Goal: Task Accomplishment & Management: Use online tool/utility

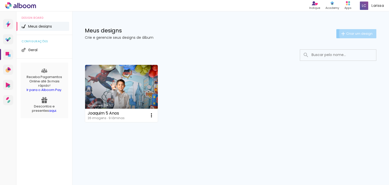
click at [359, 33] on span "Criar um design" at bounding box center [359, 33] width 26 height 3
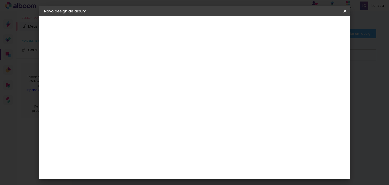
click at [127, 69] on input at bounding box center [127, 68] width 0 height 8
type input "[PERSON_NAME]"
type paper-input "[PERSON_NAME]"
click at [0, 0] on slot "Avançar" at bounding box center [0, 0] width 0 height 0
click at [165, 96] on input at bounding box center [139, 96] width 51 height 6
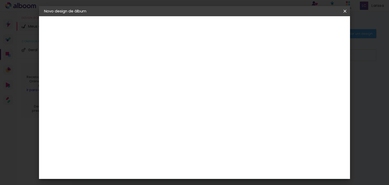
click at [161, 80] on input "[GEOGRAPHIC_DATA]" at bounding box center [137, 81] width 47 height 6
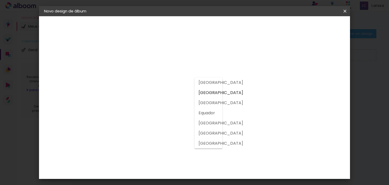
click at [161, 80] on input "[GEOGRAPHIC_DATA]" at bounding box center [137, 81] width 47 height 6
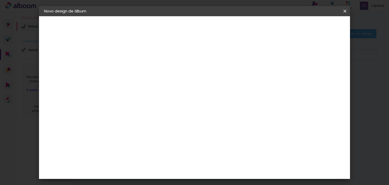
click at [155, 96] on input at bounding box center [139, 96] width 51 height 6
type input "mat"
type paper-input "mat"
click at [155, 113] on div "Matias Encadernações" at bounding box center [138, 116] width 31 height 8
click at [155, 112] on div "Matias Encadernações" at bounding box center [138, 116] width 31 height 8
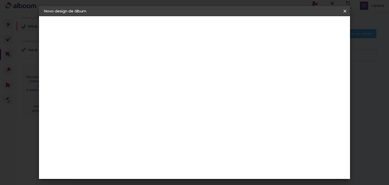
click at [131, 112] on div "Matias Encadernações" at bounding box center [138, 116] width 31 height 8
click at [0, 0] on slot "Tamanho Livre" at bounding box center [0, 0] width 0 height 0
click at [157, 111] on paper-item "Matias Encadernações" at bounding box center [135, 115] width 45 height 13
click at [141, 112] on div "Matias Encadernações" at bounding box center [138, 116] width 31 height 8
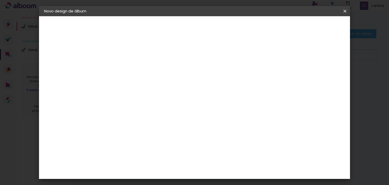
click at [208, 127] on album-spec-supplier-section at bounding box center [161, 92] width 96 height 86
click at [206, 104] on div "Sugerir uma encadernadora" at bounding box center [189, 106] width 31 height 8
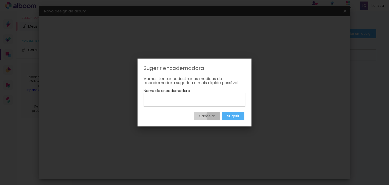
click at [0, 0] on slot "Cancelar" at bounding box center [0, 0] width 0 height 0
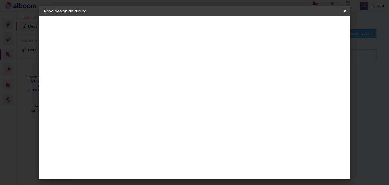
click at [127, 113] on div "Matias Encadernações" at bounding box center [138, 116] width 31 height 8
click at [152, 114] on div "Matias Encadernações" at bounding box center [138, 116] width 31 height 8
click at [136, 127] on div "Matrix" at bounding box center [129, 129] width 12 height 4
click at [134, 97] on input "mat" at bounding box center [134, 96] width 41 height 6
type input "m"
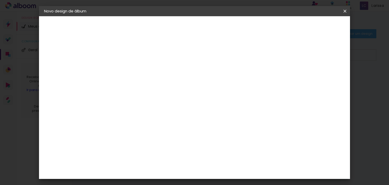
click at [142, 136] on paper-item "Ágata" at bounding box center [140, 133] width 55 height 11
click at [130, 133] on div "Ágata" at bounding box center [129, 133] width 12 height 4
click at [152, 95] on input at bounding box center [139, 96] width 51 height 6
drag, startPoint x: 145, startPoint y: 137, endPoint x: 144, endPoint y: 140, distance: 3.2
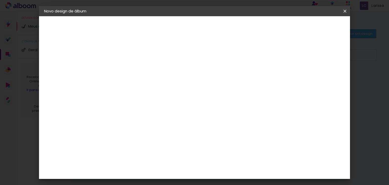
click at [0, 0] on slot "3 3ZERO5 A Ágata Álbum&Cia Albumaster AlfaFotoBook Alplas Amplicolor ArtCollor …" at bounding box center [0, 0] width 0 height 0
drag, startPoint x: 267, startPoint y: 15, endPoint x: 238, endPoint y: 27, distance: 30.6
click at [254, 0] on html "link( href="../../bower_components/polymer/polymer.html" rel="import" ) picture…" at bounding box center [194, 92] width 389 height 185
click at [70, 62] on iron-pages "Fornecedor Escolhendo fornecedor... [GEOGRAPHIC_DATA]" at bounding box center [71, 63] width 55 height 10
drag, startPoint x: 118, startPoint y: 13, endPoint x: 104, endPoint y: -9, distance: 26.2
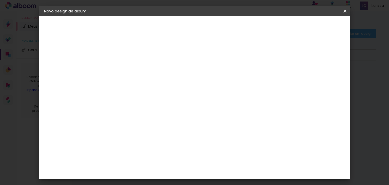
click at [104, 0] on html "link( href="../../bower_components/polymer/polymer.html" rel="import" ) picture…" at bounding box center [194, 92] width 389 height 185
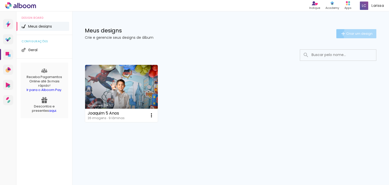
click at [370, 35] on span "Criar um design" at bounding box center [359, 33] width 26 height 3
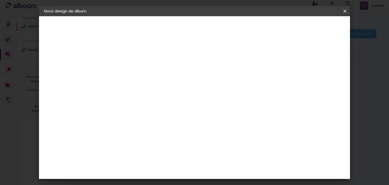
click at [153, 95] on input at bounding box center [139, 96] width 51 height 6
type input "mat"
type paper-input "mat"
click at [150, 110] on paper-item "Matias Encadernações" at bounding box center [135, 115] width 45 height 13
click at [155, 114] on div "Matias Encadernações" at bounding box center [138, 116] width 31 height 8
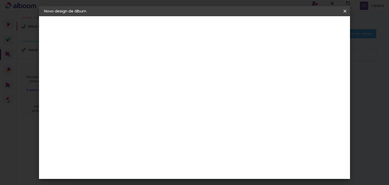
click at [155, 114] on div "Matias Encadernações" at bounding box center [138, 116] width 31 height 8
drag, startPoint x: 177, startPoint y: 114, endPoint x: 148, endPoint y: 117, distance: 29.5
click at [148, 117] on paper-item "Matias Encadernações" at bounding box center [135, 115] width 45 height 13
click at [208, 29] on paper-button "Avançar" at bounding box center [195, 27] width 25 height 9
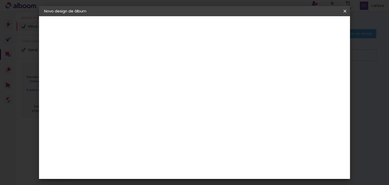
click at [73, 62] on div "Matias Encadernações" at bounding box center [69, 62] width 28 height 7
click at [0, 0] on slot "Tamanho Livre" at bounding box center [0, 0] width 0 height 0
click at [0, 0] on slot "Avançar" at bounding box center [0, 0] width 0 height 0
click at [0, 0] on slot "Voltar" at bounding box center [0, 0] width 0 height 0
click at [140, 116] on div "Matias Encadernações" at bounding box center [138, 116] width 31 height 8
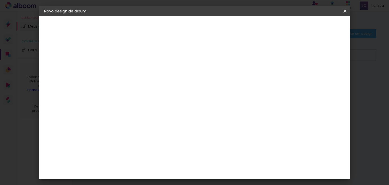
click at [208, 30] on paper-button "Avançar" at bounding box center [195, 27] width 25 height 9
click at [153, 85] on iron-icon at bounding box center [150, 88] width 6 height 6
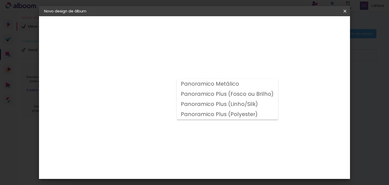
click at [0, 0] on slot "Panoramico Plus (Fosco ou Brilho)" at bounding box center [0, 0] width 0 height 0
type input "Panoramico Plus (Fosco ou Brilho)"
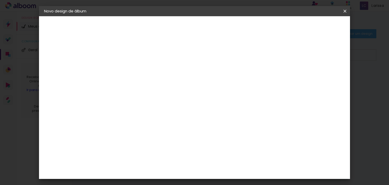
scroll to position [51, 0]
click at [180, 120] on span "15 × 20 cm" at bounding box center [170, 126] width 19 height 13
click at [0, 0] on slot "Avançar" at bounding box center [0, 0] width 0 height 0
click at [313, 28] on span "Iniciar design" at bounding box center [301, 27] width 23 height 4
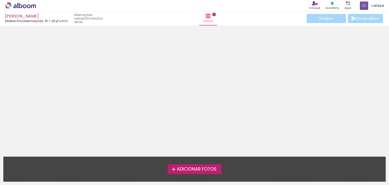
click at [192, 169] on span "Adicionar Fotos" at bounding box center [197, 169] width 40 height 5
click at [0, 0] on input "file" at bounding box center [0, 0] width 0 height 0
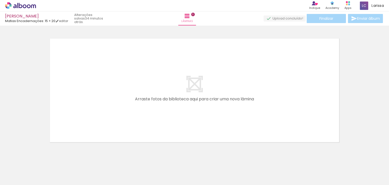
scroll to position [6, 0]
drag, startPoint x: 54, startPoint y: 172, endPoint x: 119, endPoint y: 115, distance: 87.4
click at [119, 115] on quentale-workspace at bounding box center [194, 92] width 389 height 185
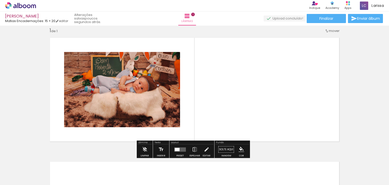
click at [14, 179] on span "Adicionar Fotos" at bounding box center [17, 178] width 15 height 6
click at [0, 0] on input "file" at bounding box center [0, 0] width 0 height 0
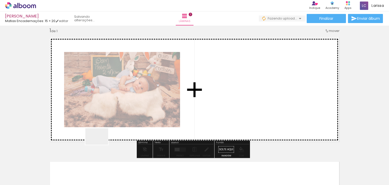
drag, startPoint x: 84, startPoint y: 171, endPoint x: 101, endPoint y: 143, distance: 31.9
click at [101, 143] on quentale-workspace at bounding box center [194, 92] width 389 height 185
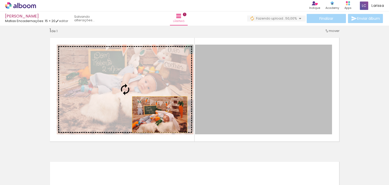
drag, startPoint x: 238, startPoint y: 87, endPoint x: 144, endPoint y: 113, distance: 97.7
click at [0, 0] on slot at bounding box center [0, 0] width 0 height 0
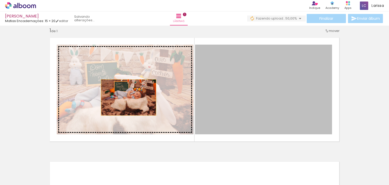
drag, startPoint x: 230, startPoint y: 94, endPoint x: 107, endPoint y: 97, distance: 123.2
click at [0, 0] on slot at bounding box center [0, 0] width 0 height 0
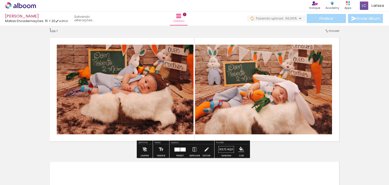
click at [17, 177] on span "Adicionar Fotos" at bounding box center [17, 178] width 15 height 6
click at [0, 0] on input "file" at bounding box center [0, 0] width 0 height 0
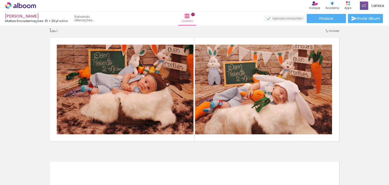
scroll to position [0, 0]
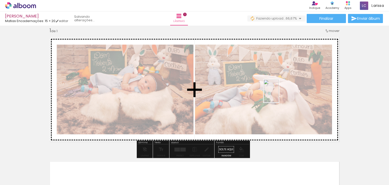
drag, startPoint x: 114, startPoint y: 170, endPoint x: 279, endPoint y: 95, distance: 181.6
click at [279, 95] on quentale-workspace at bounding box center [194, 92] width 389 height 185
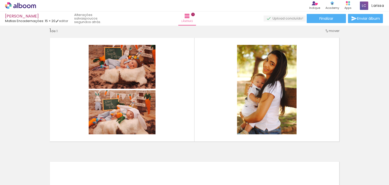
click at [20, 178] on span "Adicionar Fotos" at bounding box center [17, 178] width 15 height 6
click at [0, 0] on input "file" at bounding box center [0, 0] width 0 height 0
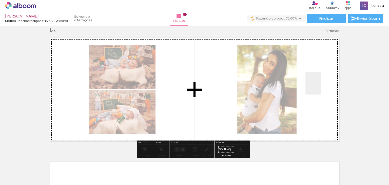
drag, startPoint x: 143, startPoint y: 169, endPoint x: 321, endPoint y: 87, distance: 196.1
click at [321, 87] on quentale-workspace at bounding box center [194, 92] width 389 height 185
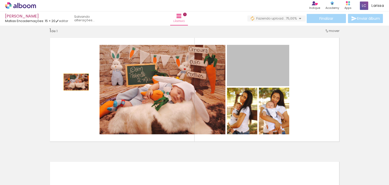
drag, startPoint x: 257, startPoint y: 73, endPoint x: 71, endPoint y: 81, distance: 186.2
click at [71, 81] on quentale-layouter at bounding box center [194, 89] width 297 height 111
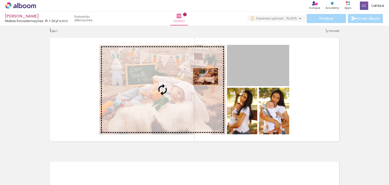
drag, startPoint x: 257, startPoint y: 68, endPoint x: 158, endPoint y: 80, distance: 100.0
click at [0, 0] on slot at bounding box center [0, 0] width 0 height 0
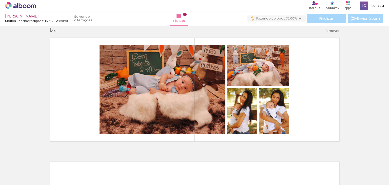
click at [12, 179] on span "Adicionar Fotos" at bounding box center [17, 178] width 15 height 6
click at [0, 0] on input "file" at bounding box center [0, 0] width 0 height 0
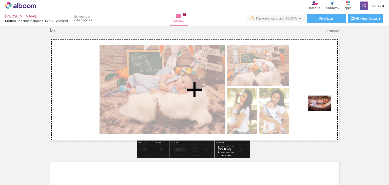
drag, startPoint x: 168, startPoint y: 169, endPoint x: 323, endPoint y: 111, distance: 165.5
click at [323, 111] on quentale-workspace at bounding box center [194, 92] width 389 height 185
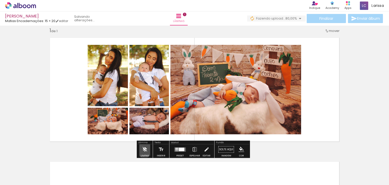
click at [144, 149] on iron-icon at bounding box center [145, 149] width 6 height 10
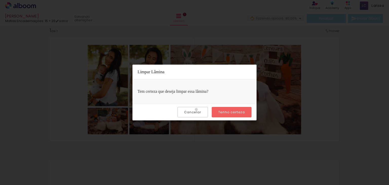
click at [198, 109] on paper-button "Cancelar" at bounding box center [193, 112] width 30 height 10
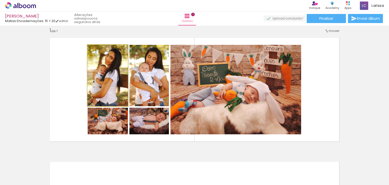
drag, startPoint x: 114, startPoint y: 75, endPoint x: 102, endPoint y: 91, distance: 20.3
drag, startPoint x: 102, startPoint y: 91, endPoint x: 109, endPoint y: 90, distance: 7.4
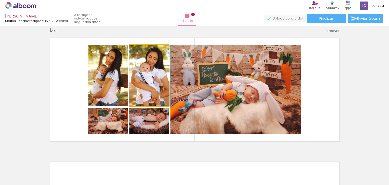
drag, startPoint x: 141, startPoint y: 79, endPoint x: 162, endPoint y: 70, distance: 23.3
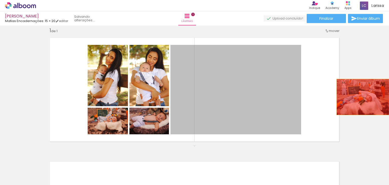
drag, startPoint x: 231, startPoint y: 78, endPoint x: 389, endPoint y: 169, distance: 181.7
click at [389, 169] on quentale-workspace at bounding box center [194, 92] width 389 height 185
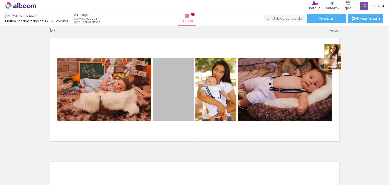
drag, startPoint x: 176, startPoint y: 95, endPoint x: 389, endPoint y: 83, distance: 213.7
click at [389, 83] on div "Inserir lâmina 1 de 1 Confirmar Cancelar" at bounding box center [194, 105] width 389 height 159
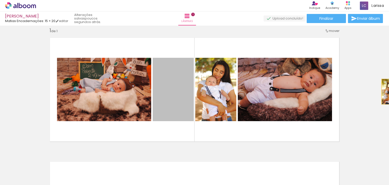
drag, startPoint x: 171, startPoint y: 90, endPoint x: 389, endPoint y: 92, distance: 218.2
click at [389, 92] on div "Inserir lâmina 1 de 1 Confirmar Cancelar" at bounding box center [194, 105] width 389 height 159
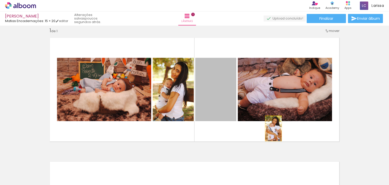
drag, startPoint x: 218, startPoint y: 91, endPoint x: 287, endPoint y: 145, distance: 87.6
click at [287, 145] on div "Inserir lâmina 1 de 1" at bounding box center [194, 145] width 389 height 248
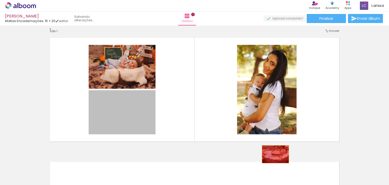
drag, startPoint x: 116, startPoint y: 105, endPoint x: 274, endPoint y: 154, distance: 164.9
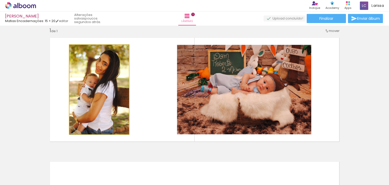
drag, startPoint x: 102, startPoint y: 86, endPoint x: 85, endPoint y: 76, distance: 19.6
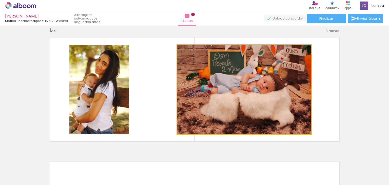
drag, startPoint x: 258, startPoint y: 94, endPoint x: 115, endPoint y: 86, distance: 143.4
click at [0, 0] on slot at bounding box center [0, 0] width 0 height 0
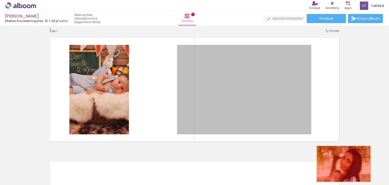
drag, startPoint x: 221, startPoint y: 85, endPoint x: 342, endPoint y: 164, distance: 143.9
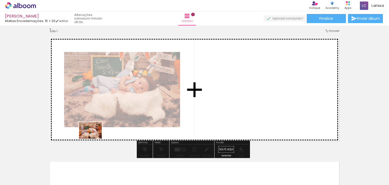
drag, startPoint x: 84, startPoint y: 172, endPoint x: 94, endPoint y: 137, distance: 36.3
click at [94, 137] on quentale-workspace at bounding box center [194, 92] width 389 height 185
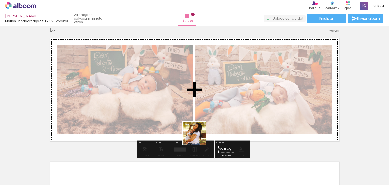
drag, startPoint x: 112, startPoint y: 169, endPoint x: 251, endPoint y: 124, distance: 146.1
click at [251, 124] on quentale-workspace at bounding box center [194, 92] width 389 height 185
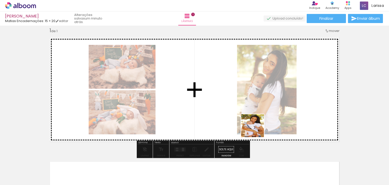
drag, startPoint x: 136, startPoint y: 172, endPoint x: 323, endPoint y: 105, distance: 198.9
click at [323, 105] on quentale-workspace at bounding box center [194, 92] width 389 height 185
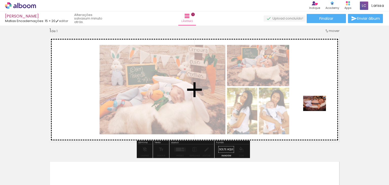
drag, startPoint x: 166, startPoint y: 172, endPoint x: 319, endPoint y: 111, distance: 164.0
click at [319, 111] on quentale-workspace at bounding box center [194, 92] width 389 height 185
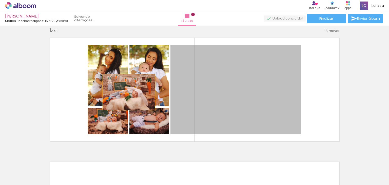
drag, startPoint x: 248, startPoint y: 89, endPoint x: 106, endPoint y: 91, distance: 142.2
click at [0, 0] on slot at bounding box center [0, 0] width 0 height 0
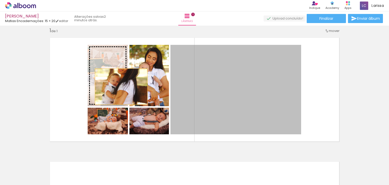
drag, startPoint x: 230, startPoint y: 85, endPoint x: 93, endPoint y: 83, distance: 137.4
click at [0, 0] on slot at bounding box center [0, 0] width 0 height 0
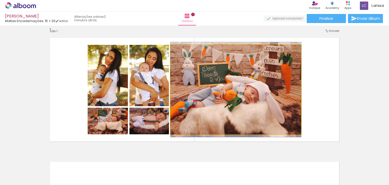
click at [265, 92] on quentale-photo at bounding box center [236, 89] width 131 height 89
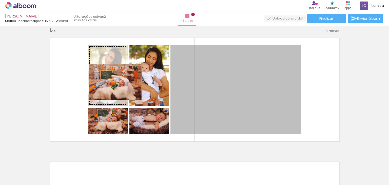
drag, startPoint x: 259, startPoint y: 102, endPoint x: 79, endPoint y: 80, distance: 181.4
click at [79, 80] on quentale-layouter at bounding box center [194, 89] width 297 height 111
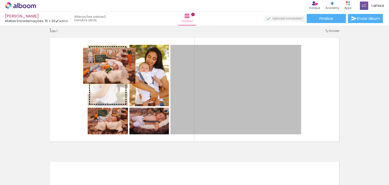
drag, startPoint x: 226, startPoint y: 83, endPoint x: 80, endPoint y: 58, distance: 148.7
click at [80, 58] on quentale-layouter at bounding box center [194, 89] width 297 height 111
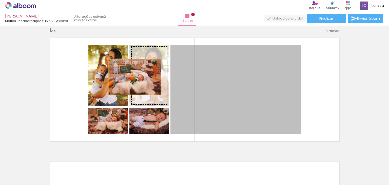
drag, startPoint x: 246, startPoint y: 100, endPoint x: 110, endPoint y: 69, distance: 138.7
click at [0, 0] on slot at bounding box center [0, 0] width 0 height 0
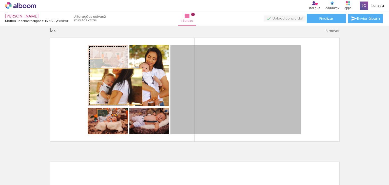
drag, startPoint x: 232, startPoint y: 85, endPoint x: 74, endPoint y: 80, distance: 157.9
click at [74, 80] on quentale-layouter at bounding box center [194, 89] width 297 height 111
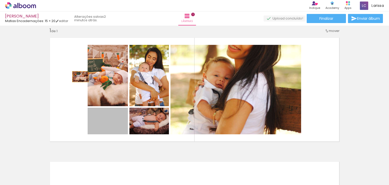
drag, startPoint x: 114, startPoint y: 124, endPoint x: 79, endPoint y: 77, distance: 59.3
click at [79, 77] on quentale-layouter at bounding box center [194, 89] width 297 height 111
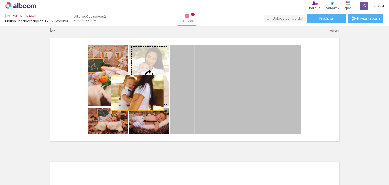
drag, startPoint x: 238, startPoint y: 105, endPoint x: 109, endPoint y: 88, distance: 129.6
click at [0, 0] on slot at bounding box center [0, 0] width 0 height 0
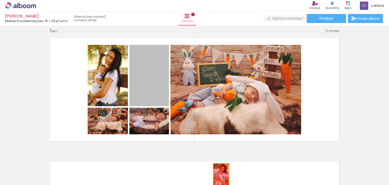
drag, startPoint x: 156, startPoint y: 70, endPoint x: 246, endPoint y: 188, distance: 148.3
click at [246, 185] on html "link( href="../../bower_components/polymer/polymer.html" rel="import" ) picture…" at bounding box center [194, 92] width 389 height 185
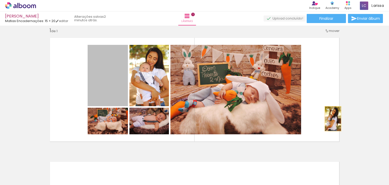
drag, startPoint x: 121, startPoint y: 84, endPoint x: 374, endPoint y: 123, distance: 255.8
click at [374, 123] on div "Inserir lâmina 1 de 1" at bounding box center [194, 145] width 389 height 248
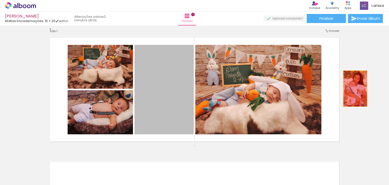
drag, startPoint x: 152, startPoint y: 73, endPoint x: 360, endPoint y: 91, distance: 208.8
click at [360, 91] on div "Inserir lâmina 1 de 1" at bounding box center [194, 145] width 389 height 248
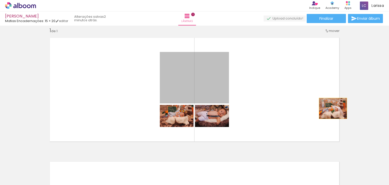
drag, startPoint x: 188, startPoint y: 82, endPoint x: 354, endPoint y: 118, distance: 170.5
click at [354, 118] on div "Inserir lâmina 1 de 1" at bounding box center [194, 145] width 389 height 248
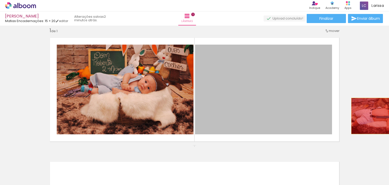
drag, startPoint x: 254, startPoint y: 80, endPoint x: 388, endPoint y: 125, distance: 140.9
click at [388, 125] on div "Inserir lâmina 1 de 1 Confirmar Cancelar" at bounding box center [194, 105] width 389 height 159
drag, startPoint x: 288, startPoint y: 91, endPoint x: 379, endPoint y: 116, distance: 94.2
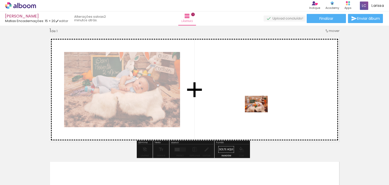
drag, startPoint x: 83, startPoint y: 168, endPoint x: 261, endPoint y: 110, distance: 187.0
click at [261, 110] on quentale-workspace at bounding box center [194, 92] width 389 height 185
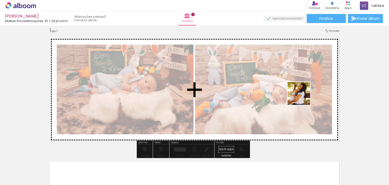
drag, startPoint x: 114, startPoint y: 171, endPoint x: 318, endPoint y: 95, distance: 217.7
click at [318, 95] on quentale-workspace at bounding box center [194, 92] width 389 height 185
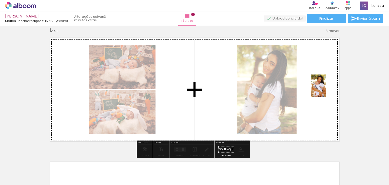
drag, startPoint x: 137, startPoint y: 169, endPoint x: 326, endPoint y: 90, distance: 205.0
click at [326, 90] on quentale-workspace at bounding box center [194, 92] width 389 height 185
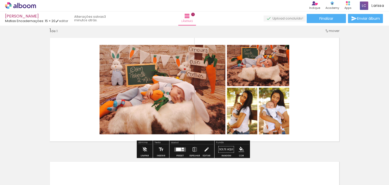
click at [165, 170] on div at bounding box center [164, 167] width 25 height 17
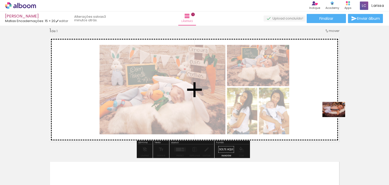
drag, startPoint x: 162, startPoint y: 173, endPoint x: 339, endPoint y: 117, distance: 184.7
click at [339, 117] on quentale-workspace at bounding box center [194, 92] width 389 height 185
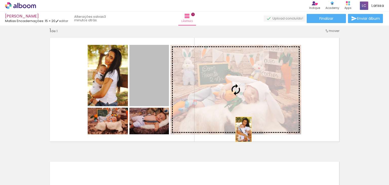
drag, startPoint x: 135, startPoint y: 88, endPoint x: 254, endPoint y: 130, distance: 126.6
click at [0, 0] on slot at bounding box center [0, 0] width 0 height 0
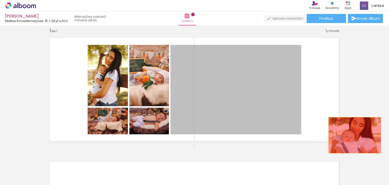
drag, startPoint x: 183, startPoint y: 85, endPoint x: 353, endPoint y: 135, distance: 177.1
click at [353, 135] on div "Inserir lâmina 1 de 1" at bounding box center [194, 145] width 389 height 248
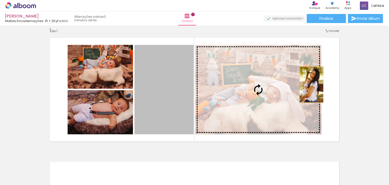
drag, startPoint x: 147, startPoint y: 72, endPoint x: 355, endPoint y: 100, distance: 210.3
click at [355, 100] on div "Inserir lâmina 1 de 1" at bounding box center [194, 145] width 389 height 248
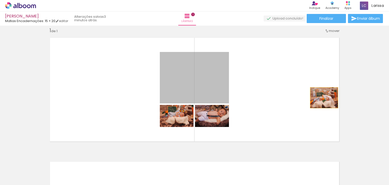
drag, startPoint x: 204, startPoint y: 77, endPoint x: 357, endPoint y: 113, distance: 156.7
click at [357, 113] on div "Inserir lâmina 1 de 1" at bounding box center [194, 145] width 389 height 248
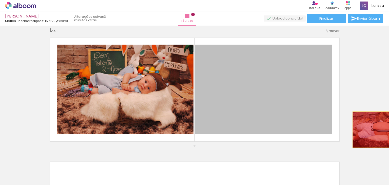
drag, startPoint x: 279, startPoint y: 84, endPoint x: 386, endPoint y: 134, distance: 118.6
click at [386, 134] on div "Inserir lâmina 1 de 1 Confirmar Cancelar" at bounding box center [194, 105] width 389 height 159
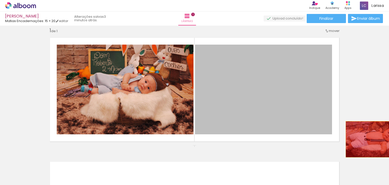
drag, startPoint x: 278, startPoint y: 107, endPoint x: 372, endPoint y: 140, distance: 99.9
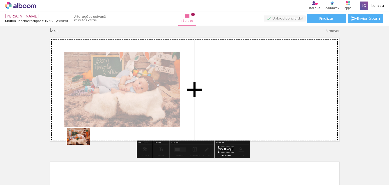
drag, startPoint x: 77, startPoint y: 174, endPoint x: 82, endPoint y: 143, distance: 31.4
click at [82, 143] on quentale-workspace at bounding box center [194, 92] width 389 height 185
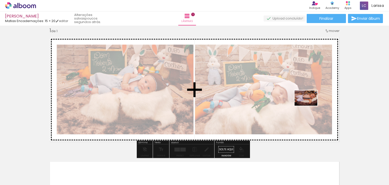
drag, startPoint x: 161, startPoint y: 170, endPoint x: 311, endPoint y: 104, distance: 163.9
click at [311, 104] on quentale-workspace at bounding box center [194, 92] width 389 height 185
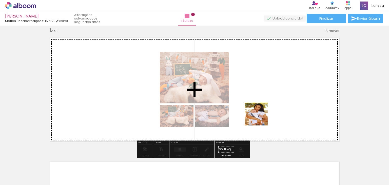
drag, startPoint x: 134, startPoint y: 174, endPoint x: 299, endPoint y: 99, distance: 181.0
click at [299, 99] on quentale-workspace at bounding box center [194, 92] width 389 height 185
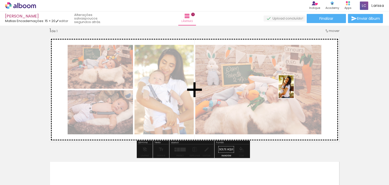
drag, startPoint x: 110, startPoint y: 175, endPoint x: 312, endPoint y: 88, distance: 219.3
click at [312, 88] on quentale-workspace at bounding box center [194, 92] width 389 height 185
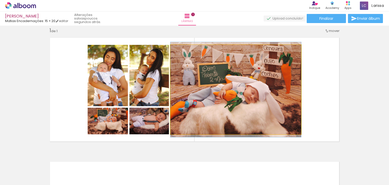
click at [244, 91] on quentale-photo at bounding box center [236, 89] width 131 height 89
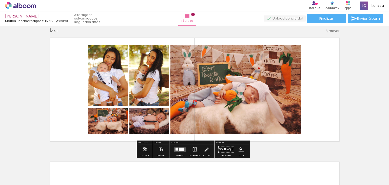
click at [330, 31] on span "mover" at bounding box center [334, 30] width 11 height 5
click at [328, 30] on span "1" at bounding box center [327, 30] width 1 height 8
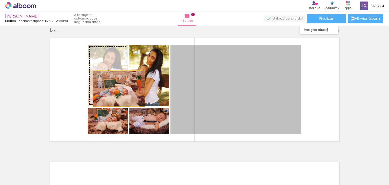
drag, startPoint x: 251, startPoint y: 84, endPoint x: 92, endPoint y: 84, distance: 159.4
click at [0, 0] on slot at bounding box center [0, 0] width 0 height 0
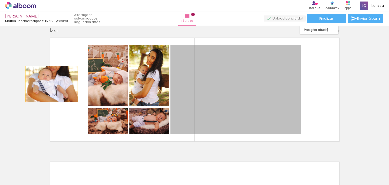
drag, startPoint x: 227, startPoint y: 86, endPoint x: 50, endPoint y: 84, distance: 177.7
click at [50, 84] on quentale-layouter at bounding box center [194, 89] width 297 height 111
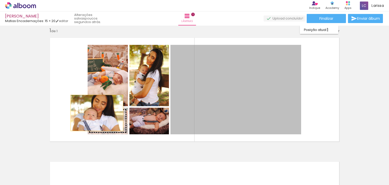
drag, startPoint x: 228, startPoint y: 80, endPoint x: 76, endPoint y: 121, distance: 158.2
click at [76, 121] on quentale-layouter at bounding box center [194, 89] width 297 height 111
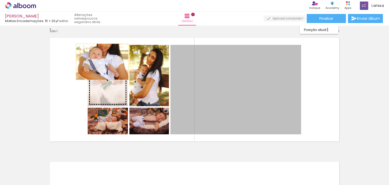
drag, startPoint x: 228, startPoint y: 86, endPoint x: 98, endPoint y: 60, distance: 132.1
click at [0, 0] on slot at bounding box center [0, 0] width 0 height 0
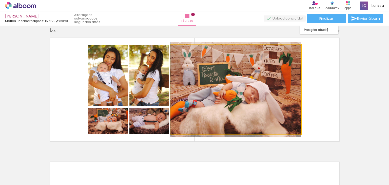
click at [215, 86] on quentale-photo at bounding box center [236, 89] width 131 height 89
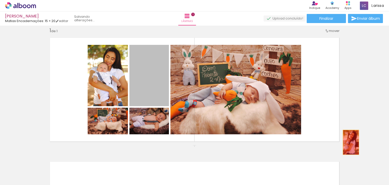
drag, startPoint x: 141, startPoint y: 88, endPoint x: 350, endPoint y: 142, distance: 215.4
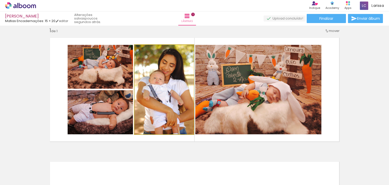
drag, startPoint x: 160, startPoint y: 74, endPoint x: 168, endPoint y: 86, distance: 14.4
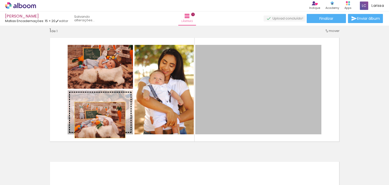
drag, startPoint x: 254, startPoint y: 99, endPoint x: 96, endPoint y: 117, distance: 158.7
click at [0, 0] on slot at bounding box center [0, 0] width 0 height 0
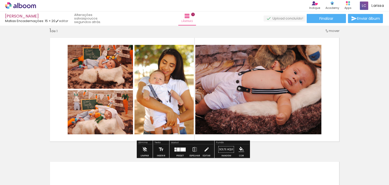
click at [350, 59] on div "Inserir lâmina 1 de 1" at bounding box center [194, 145] width 389 height 248
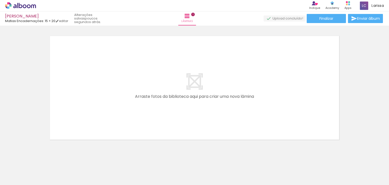
scroll to position [133, 0]
click at [14, 177] on span "Adicionar Fotos" at bounding box center [17, 178] width 15 height 6
click at [0, 0] on input "file" at bounding box center [0, 0] width 0 height 0
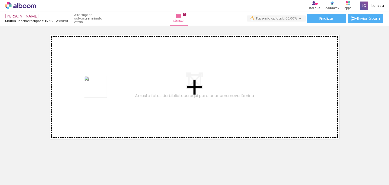
drag, startPoint x: 313, startPoint y: 174, endPoint x: 97, endPoint y: 87, distance: 232.6
click at [97, 87] on quentale-workspace at bounding box center [194, 92] width 389 height 185
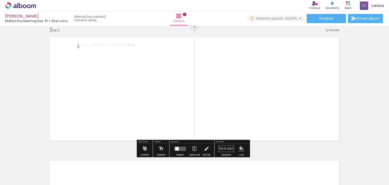
scroll to position [130, 0]
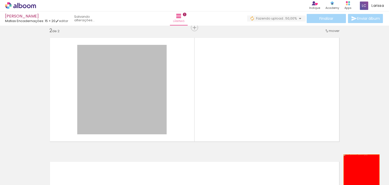
drag, startPoint x: 121, startPoint y: 81, endPoint x: 361, endPoint y: 178, distance: 258.7
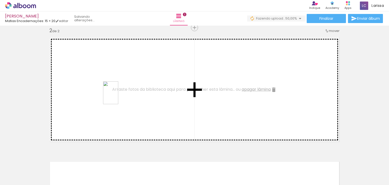
drag, startPoint x: 277, startPoint y: 172, endPoint x: 113, endPoint y: 92, distance: 182.6
click at [113, 92] on quentale-workspace at bounding box center [194, 92] width 389 height 185
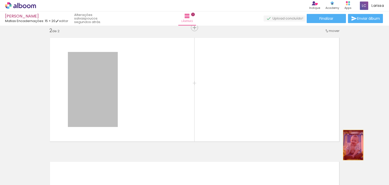
drag, startPoint x: 85, startPoint y: 85, endPoint x: 389, endPoint y: 183, distance: 319.8
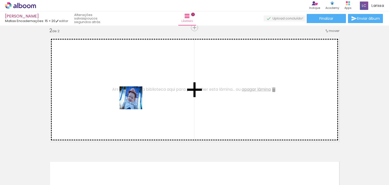
drag, startPoint x: 193, startPoint y: 171, endPoint x: 127, endPoint y: 87, distance: 106.2
click at [127, 87] on quentale-workspace at bounding box center [194, 92] width 389 height 185
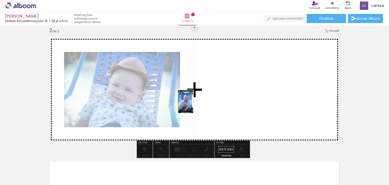
drag, startPoint x: 280, startPoint y: 174, endPoint x: 185, endPoint y: 94, distance: 124.0
click at [185, 94] on quentale-workspace at bounding box center [194, 92] width 389 height 185
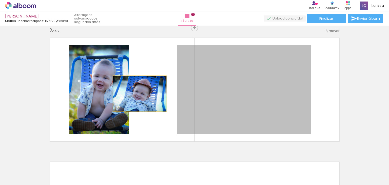
drag, startPoint x: 244, startPoint y: 93, endPoint x: 100, endPoint y: 89, distance: 144.0
click at [0, 0] on slot at bounding box center [0, 0] width 0 height 0
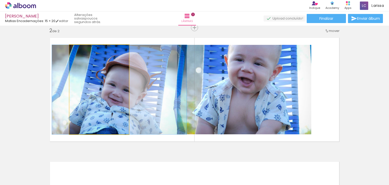
drag, startPoint x: 100, startPoint y: 89, endPoint x: 234, endPoint y: 88, distance: 133.3
click at [0, 0] on slot at bounding box center [0, 0] width 0 height 0
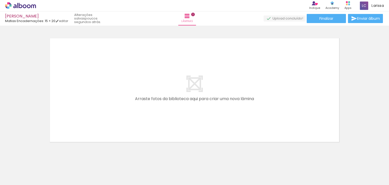
scroll to position [264, 0]
